Goal: Task Accomplishment & Management: Use online tool/utility

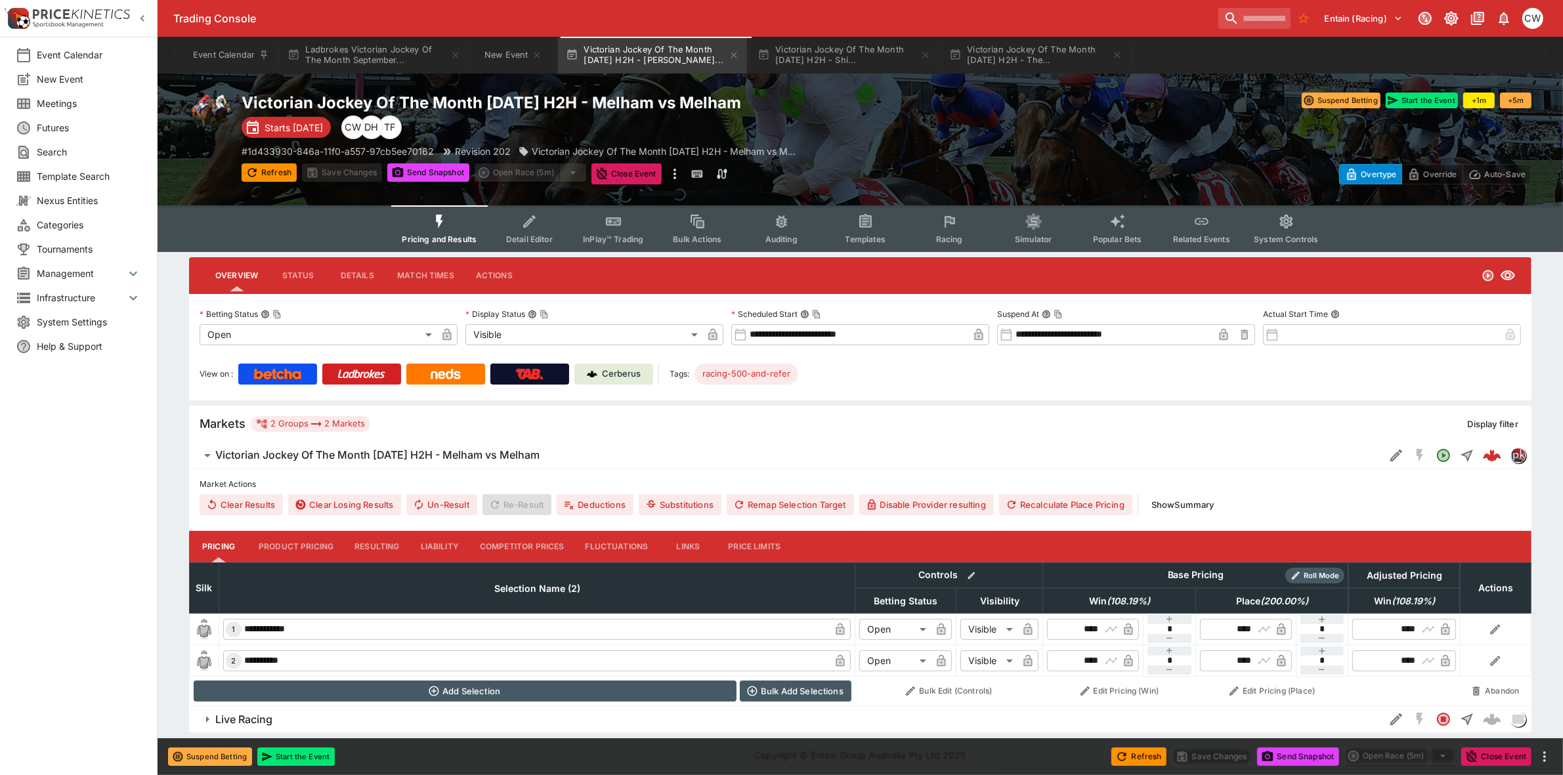
scroll to position [3, 0]
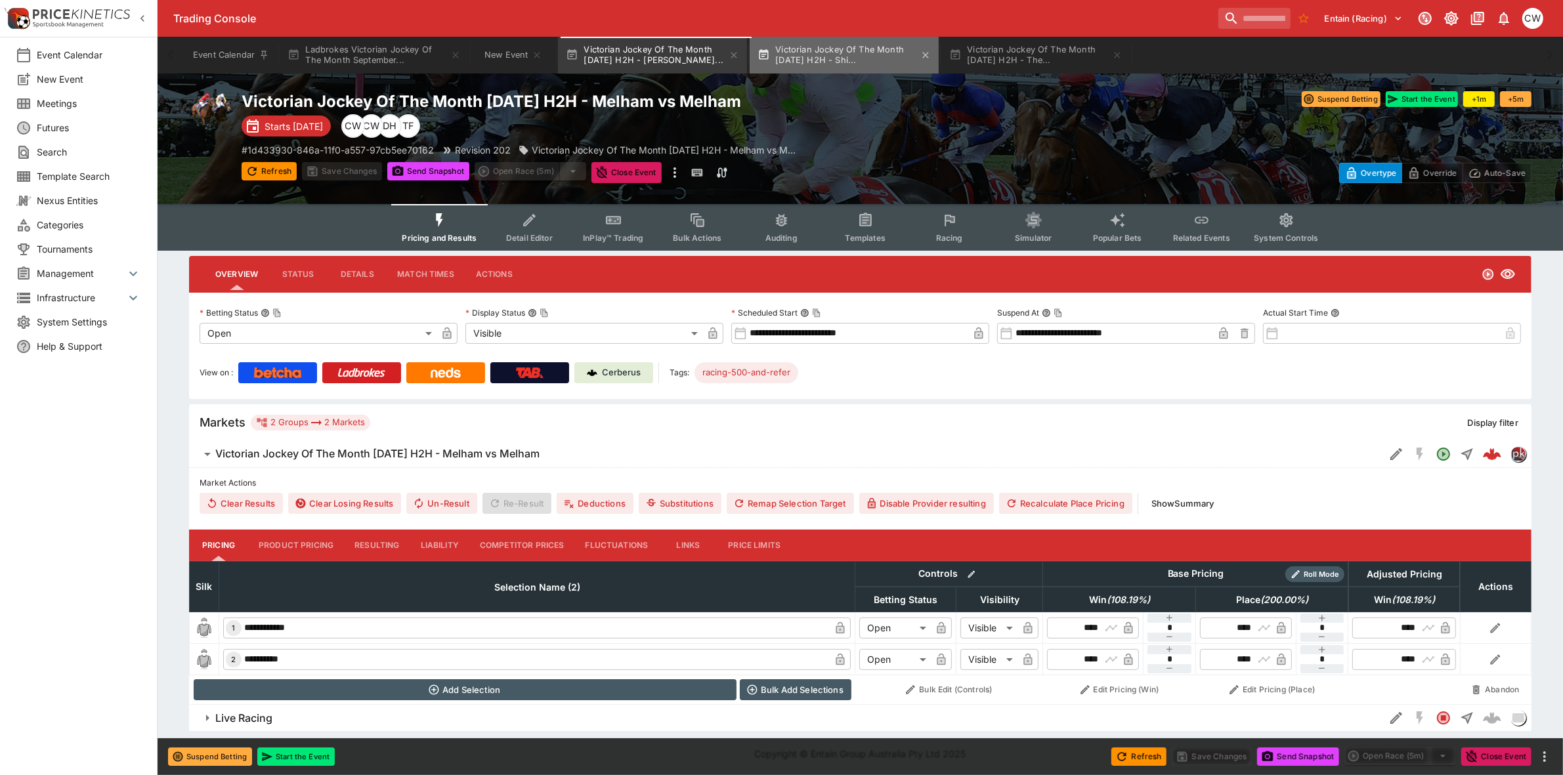
click at [818, 57] on button "Victorian Jockey Of The Month [DATE] H2H - Shi..." at bounding box center [843, 55] width 189 height 37
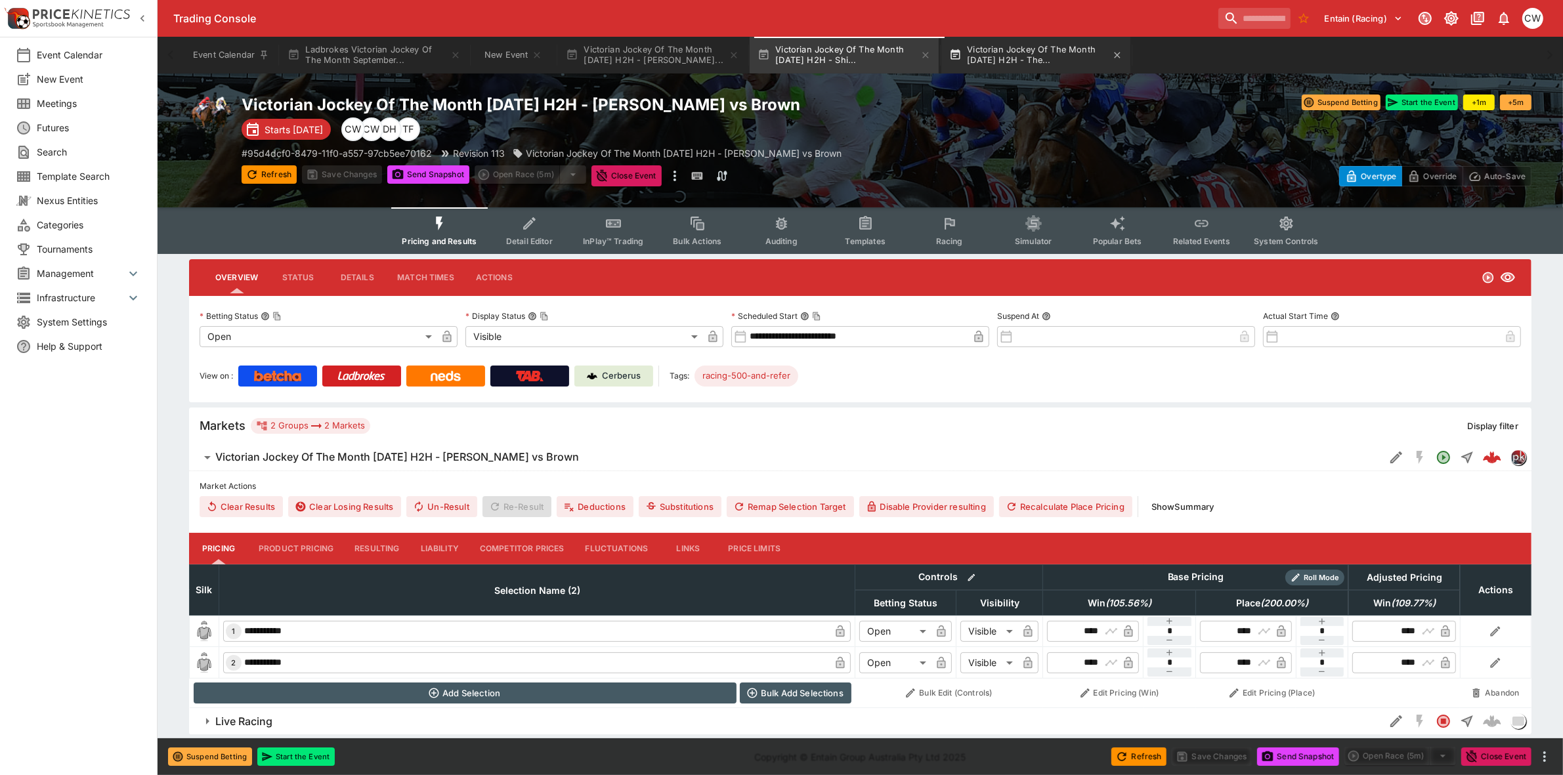
click at [1014, 44] on button "Victorian Jockey Of The Month [DATE] H2H - The..." at bounding box center [1035, 55] width 189 height 37
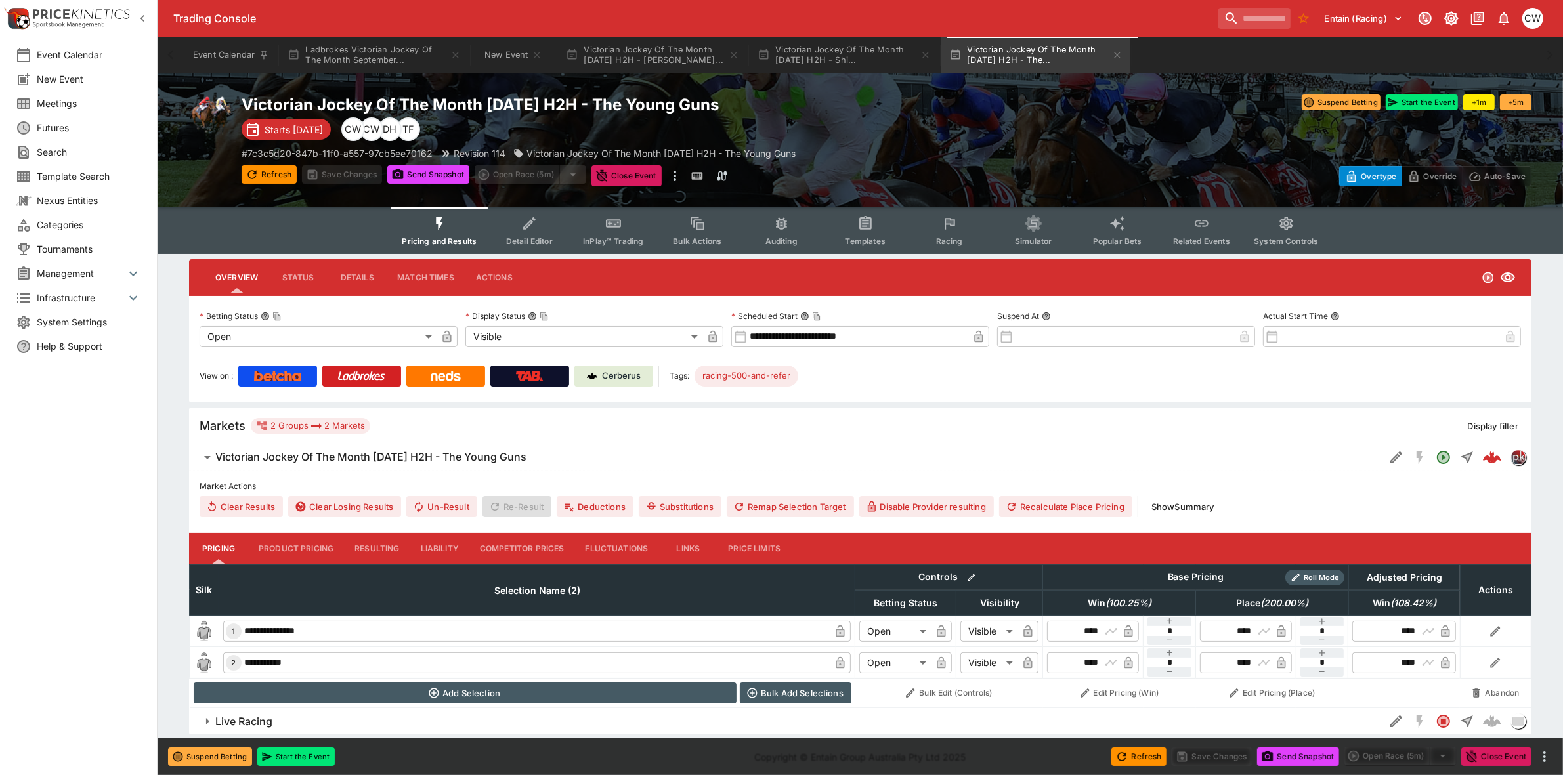
type input "****"
click at [837, 43] on button "Victorian Jockey Of The Month [DATE] H2H - Shi..." at bounding box center [843, 55] width 189 height 37
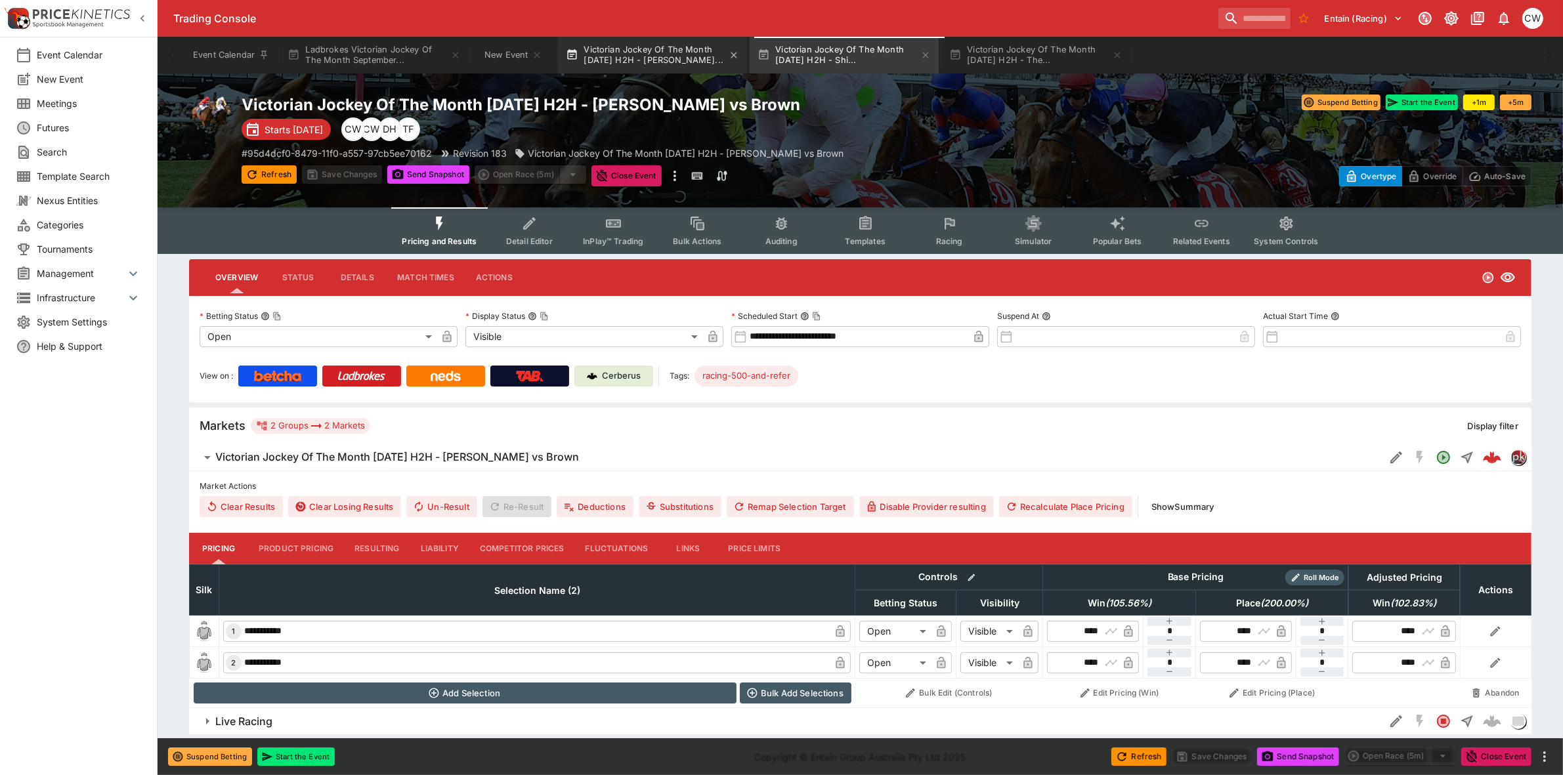
click at [655, 51] on button "Victorian Jockey Of The Month [DATE] H2H - [PERSON_NAME]..." at bounding box center [652, 55] width 189 height 37
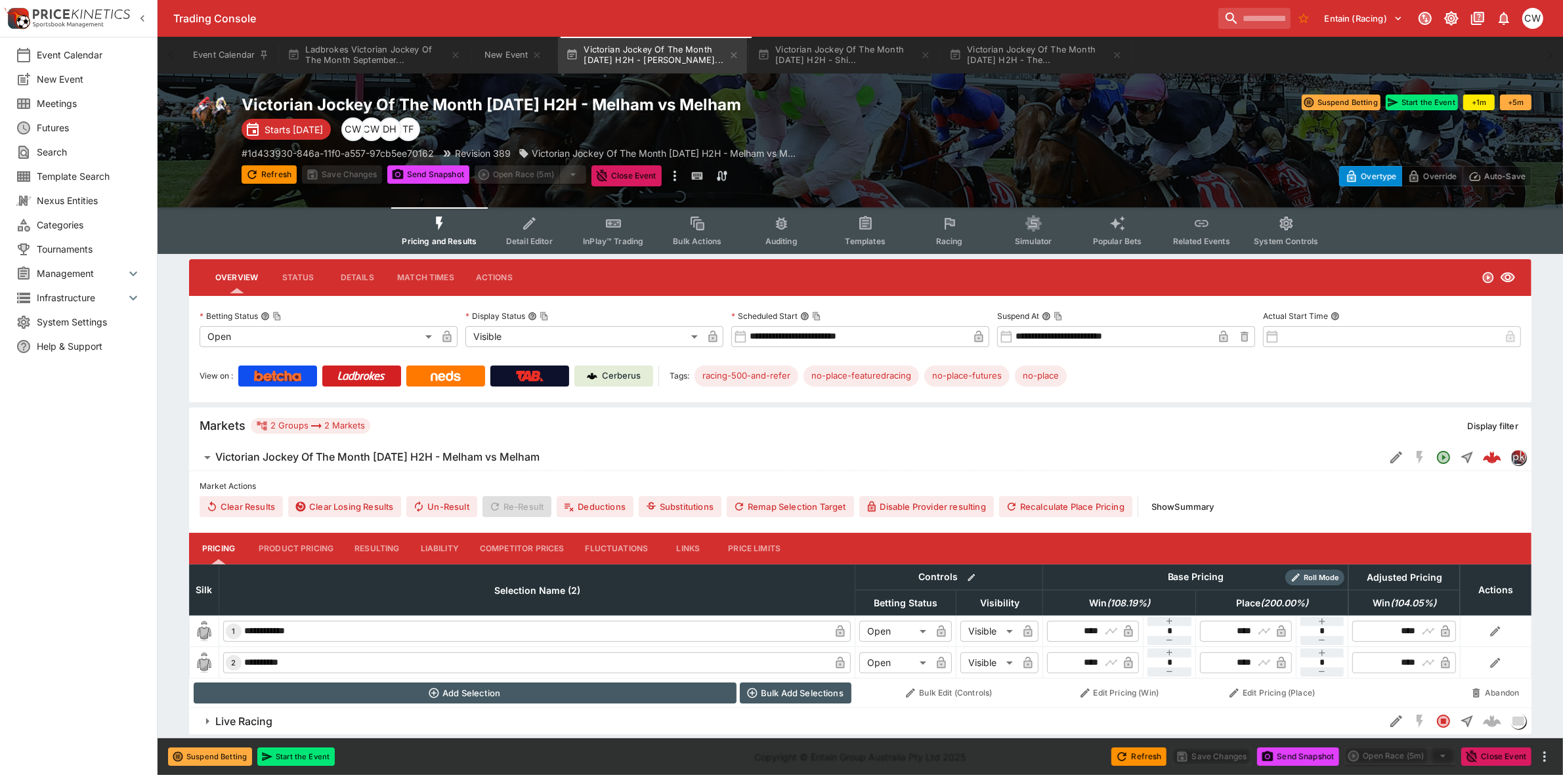
type input "****"
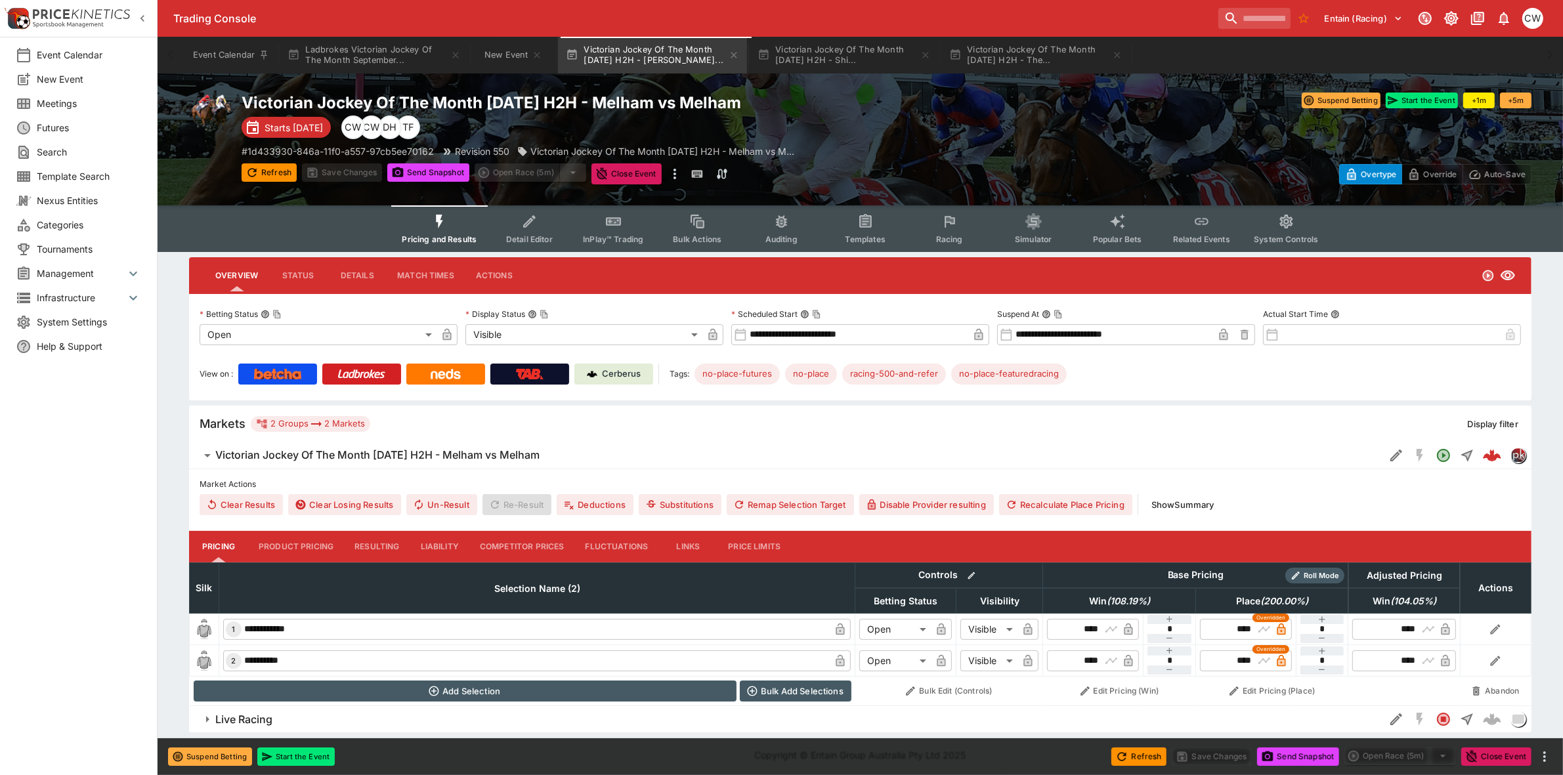
scroll to position [3, 0]
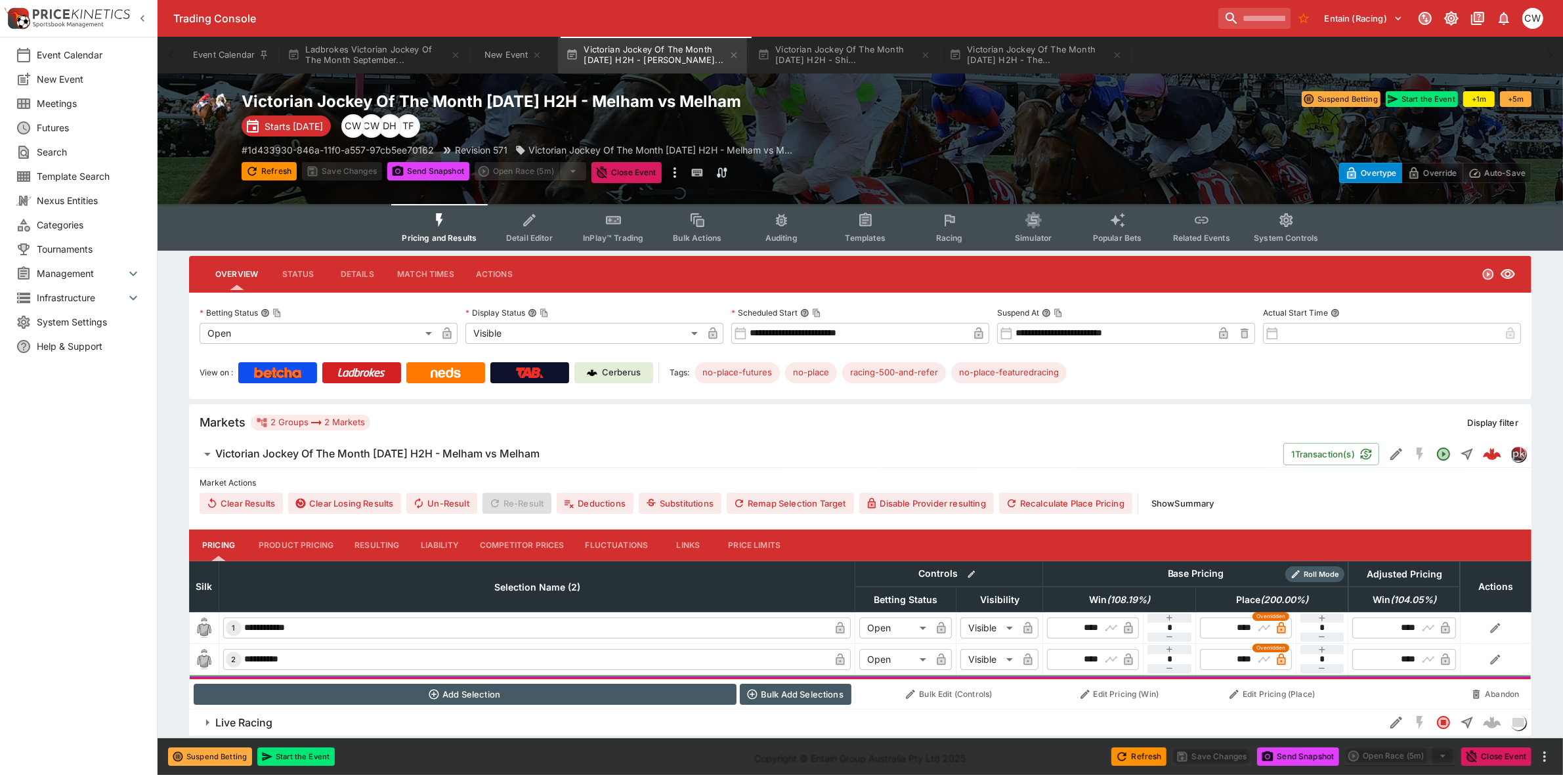
click at [431, 553] on button "Liability" at bounding box center [439, 546] width 59 height 32
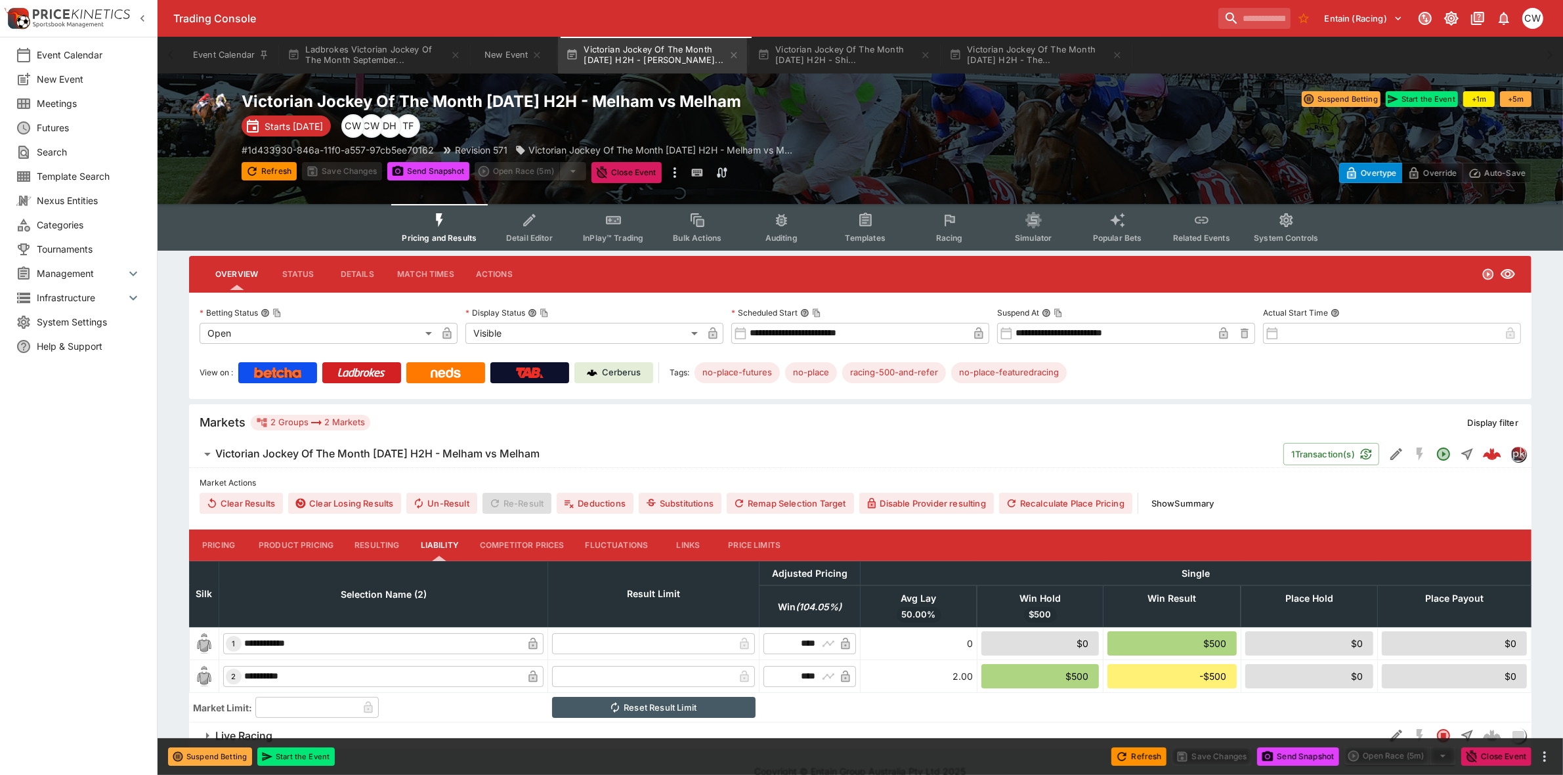
click at [215, 545] on button "Pricing" at bounding box center [218, 546] width 59 height 32
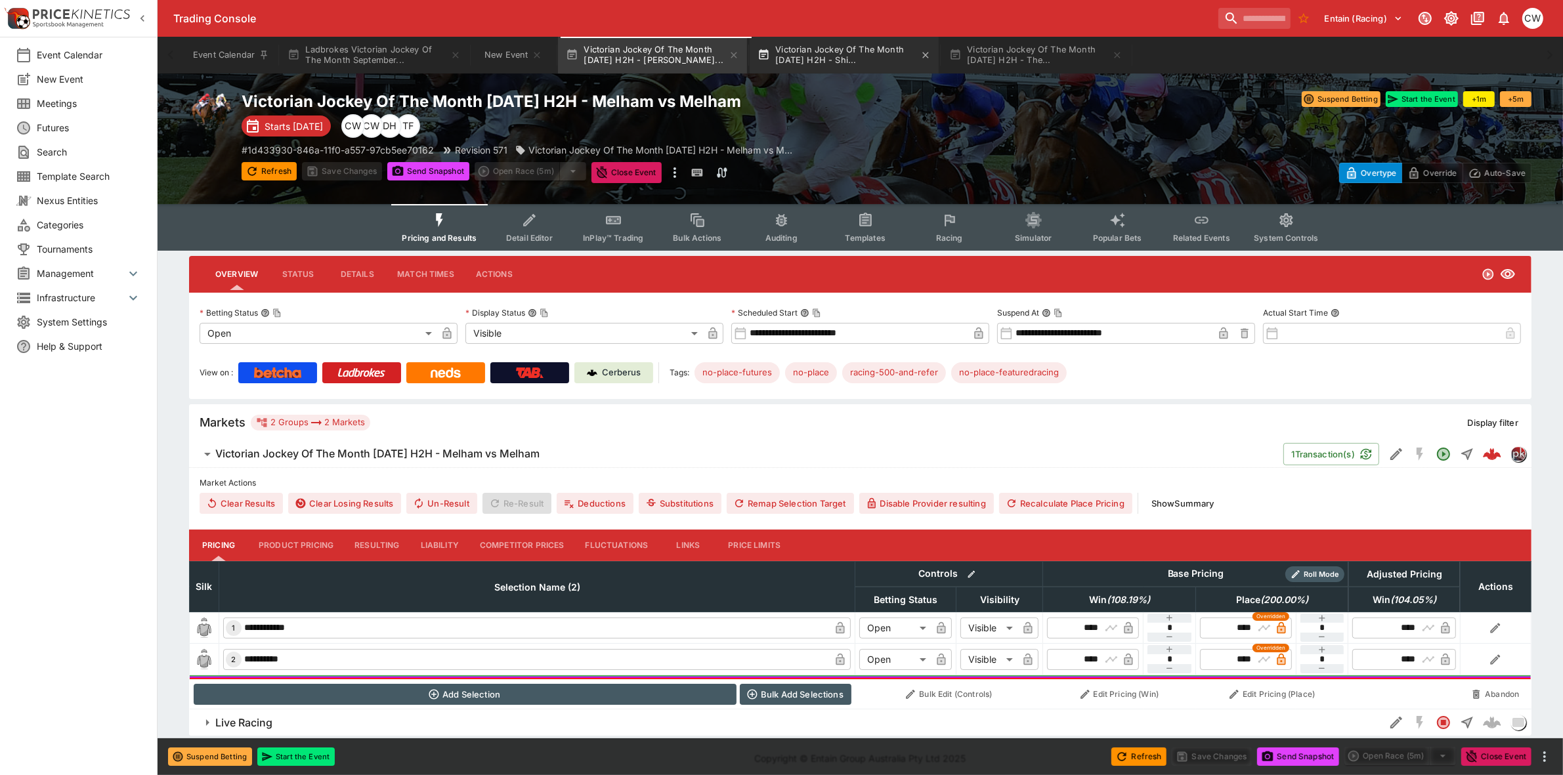
click at [854, 44] on button "Victorian Jockey Of The Month [DATE] H2H - Shi..." at bounding box center [843, 55] width 189 height 37
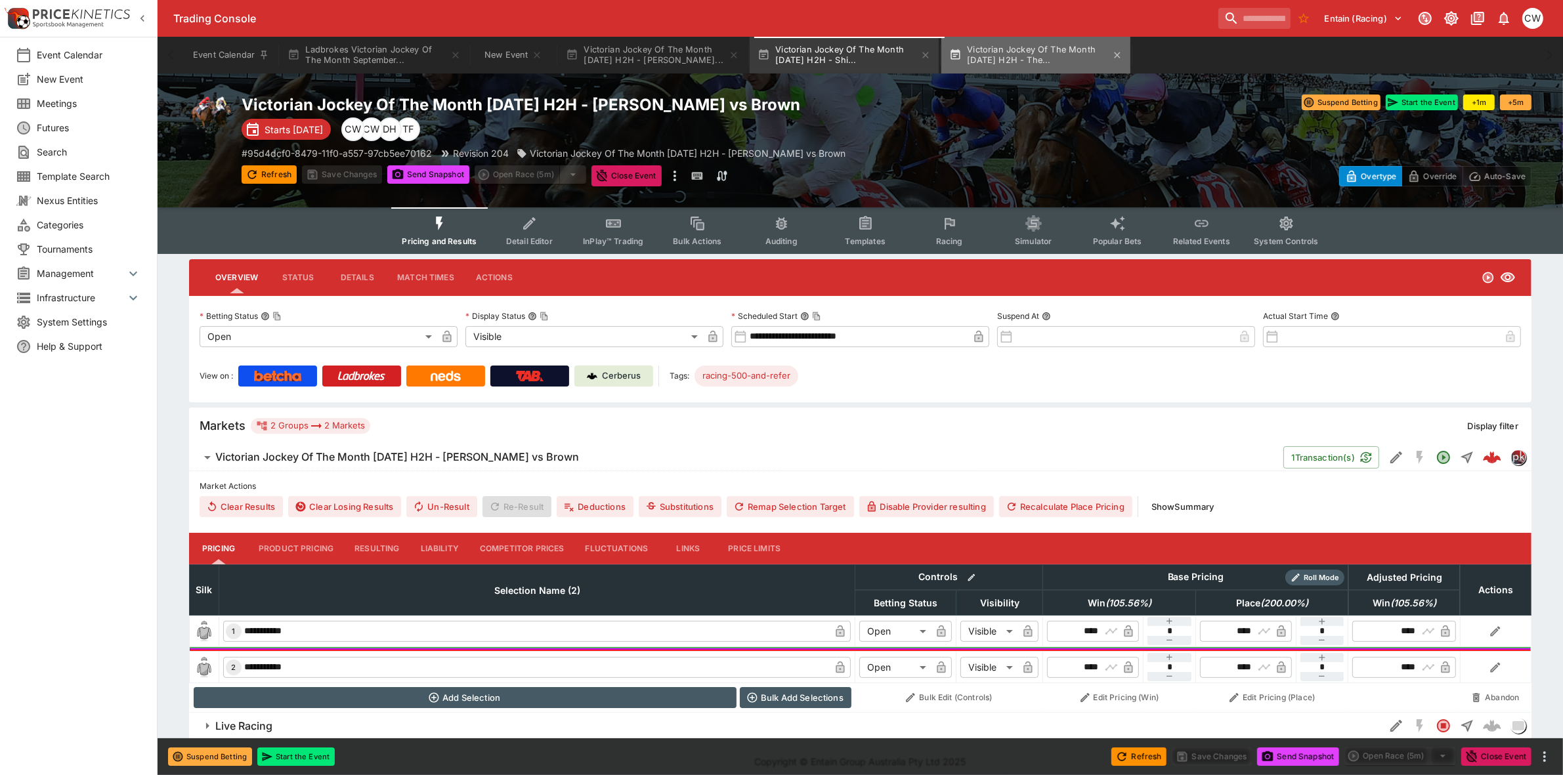
click at [1021, 53] on button "Victorian Jockey Of The Month [DATE] H2H - The..." at bounding box center [1035, 55] width 189 height 37
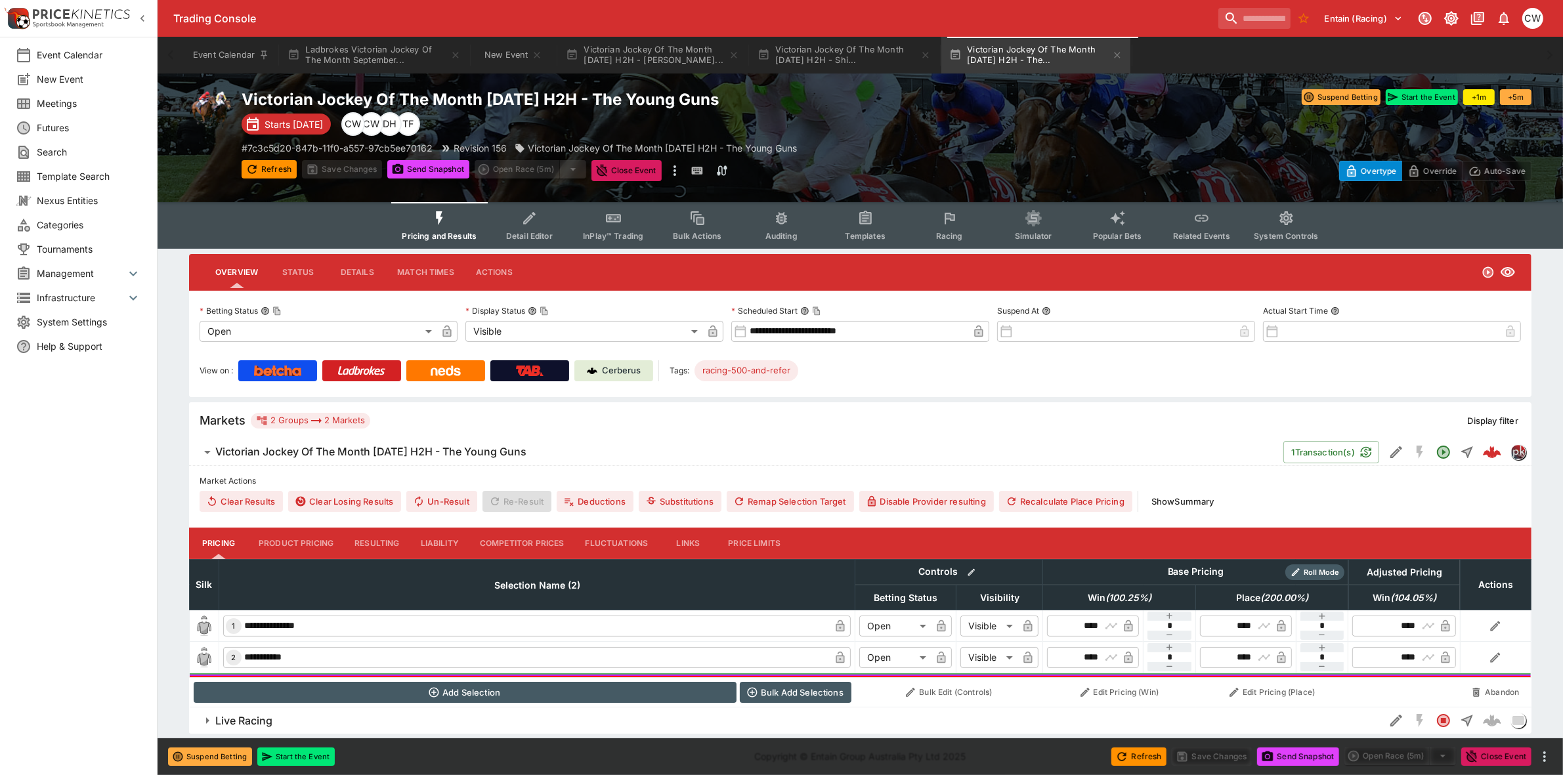
scroll to position [8, 0]
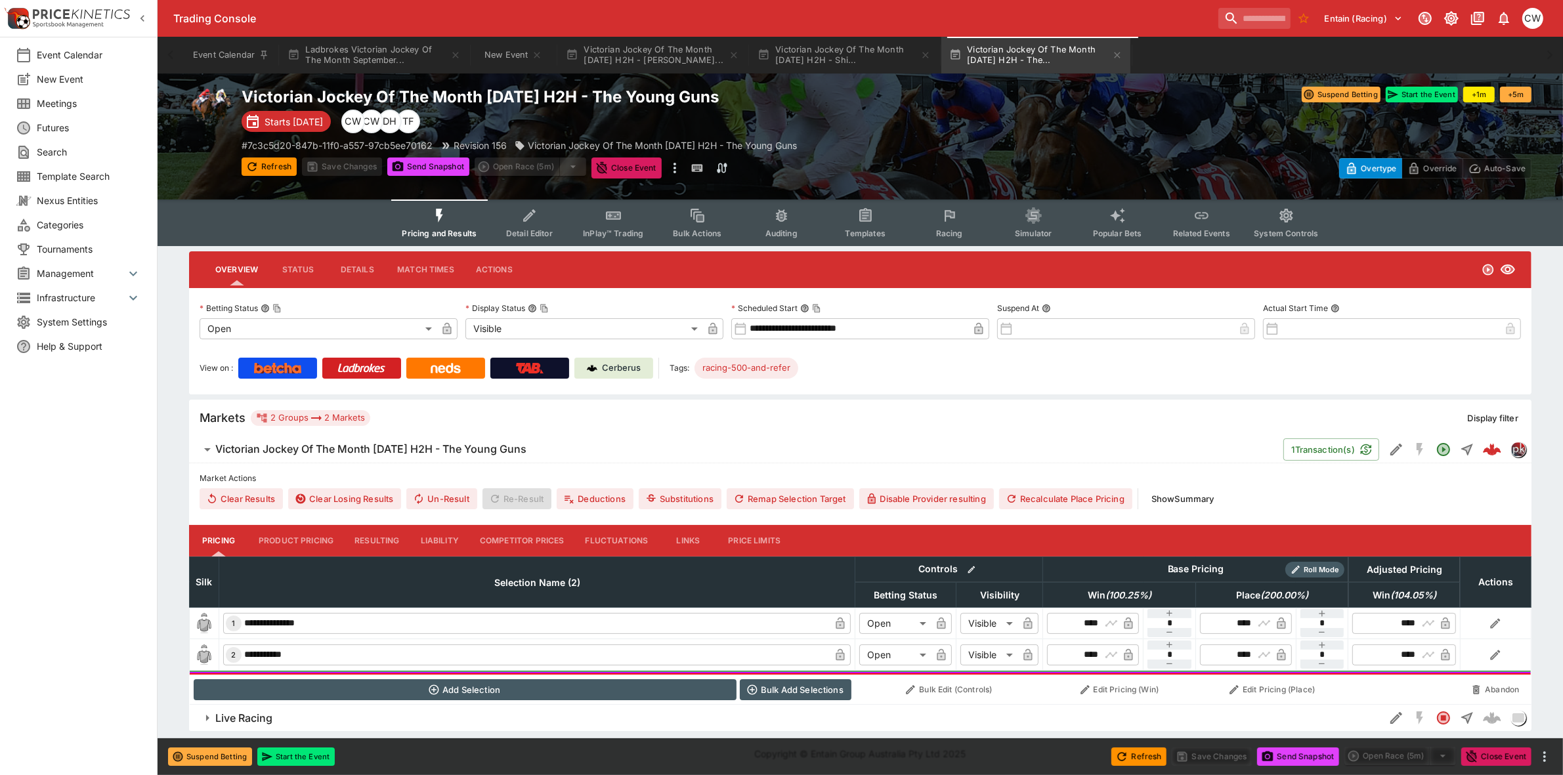
click at [537, 228] on span "Detail Editor" at bounding box center [529, 233] width 47 height 10
